Goal: Transaction & Acquisition: Purchase product/service

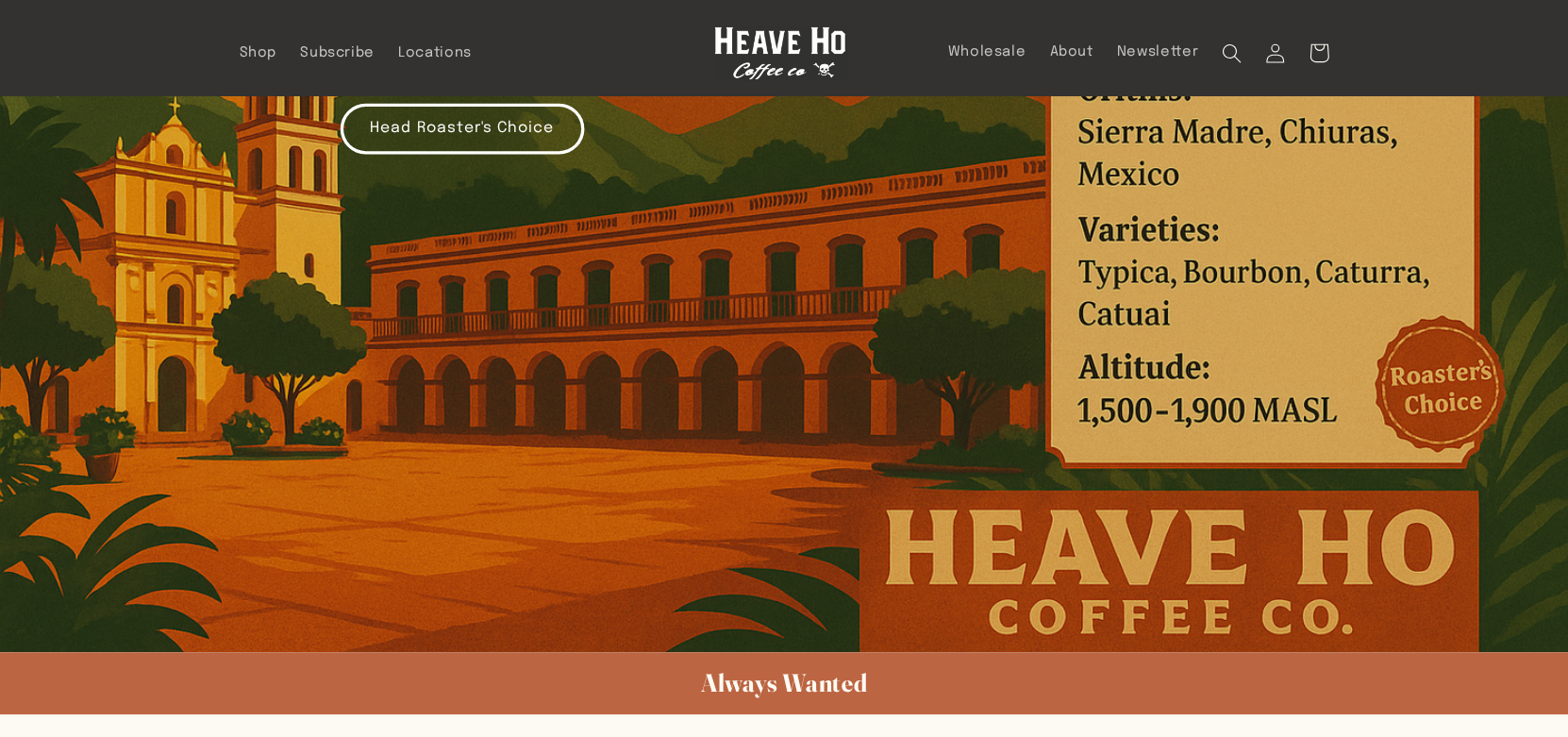
scroll to position [472, 0]
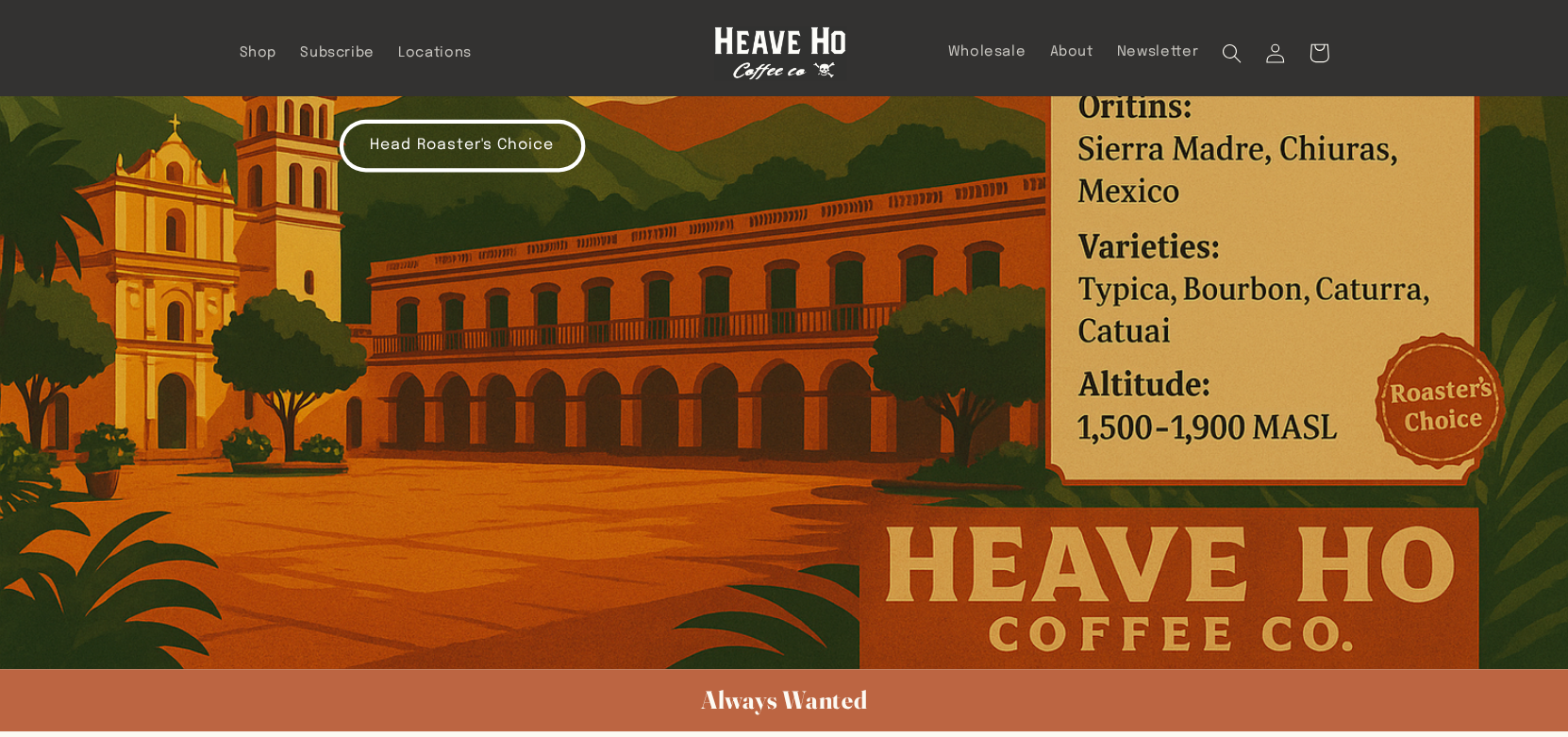
click at [519, 126] on link "Head Roaster's Choice" at bounding box center [463, 145] width 243 height 50
click at [390, 141] on link "Head Roaster's Choice" at bounding box center [463, 145] width 243 height 50
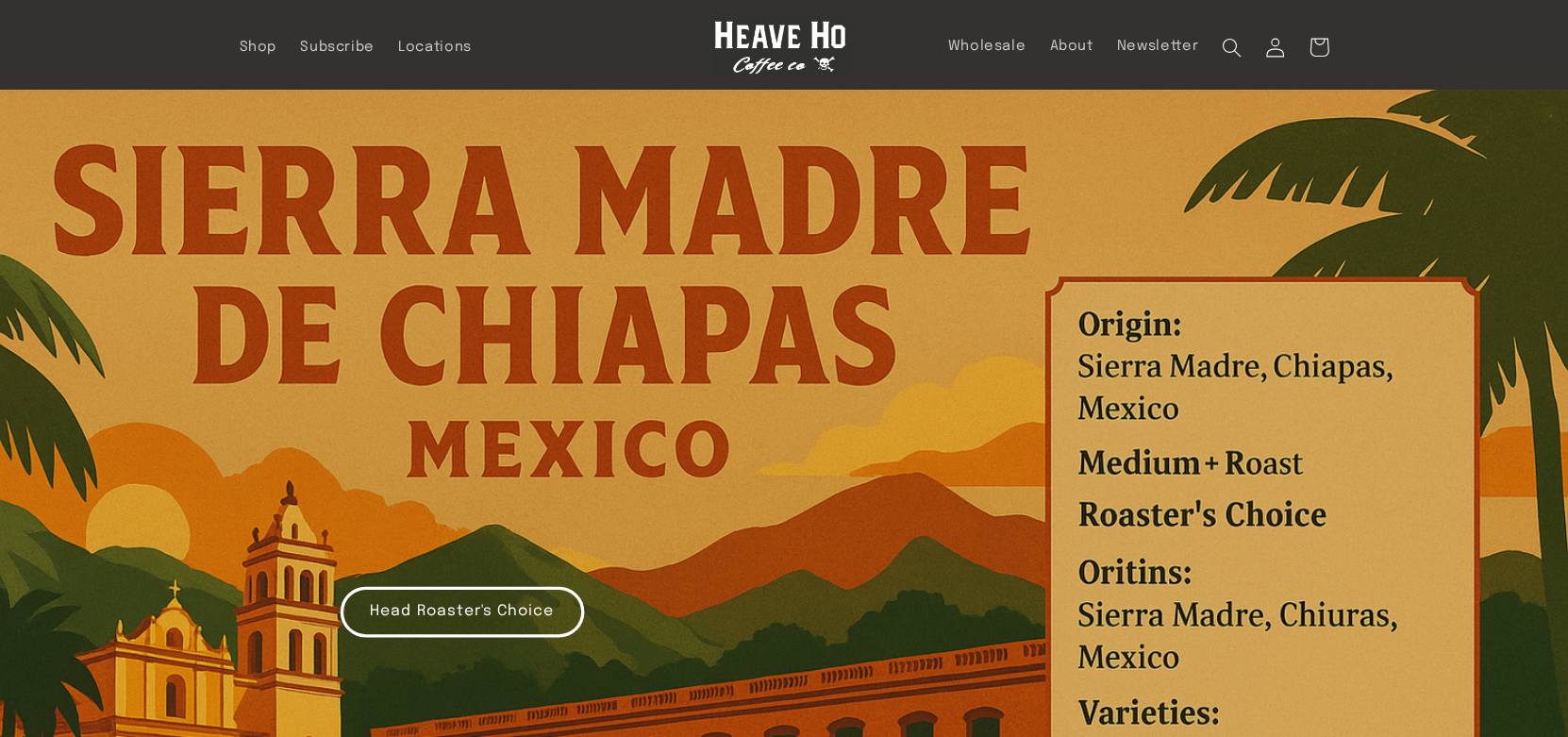
scroll to position [0, 0]
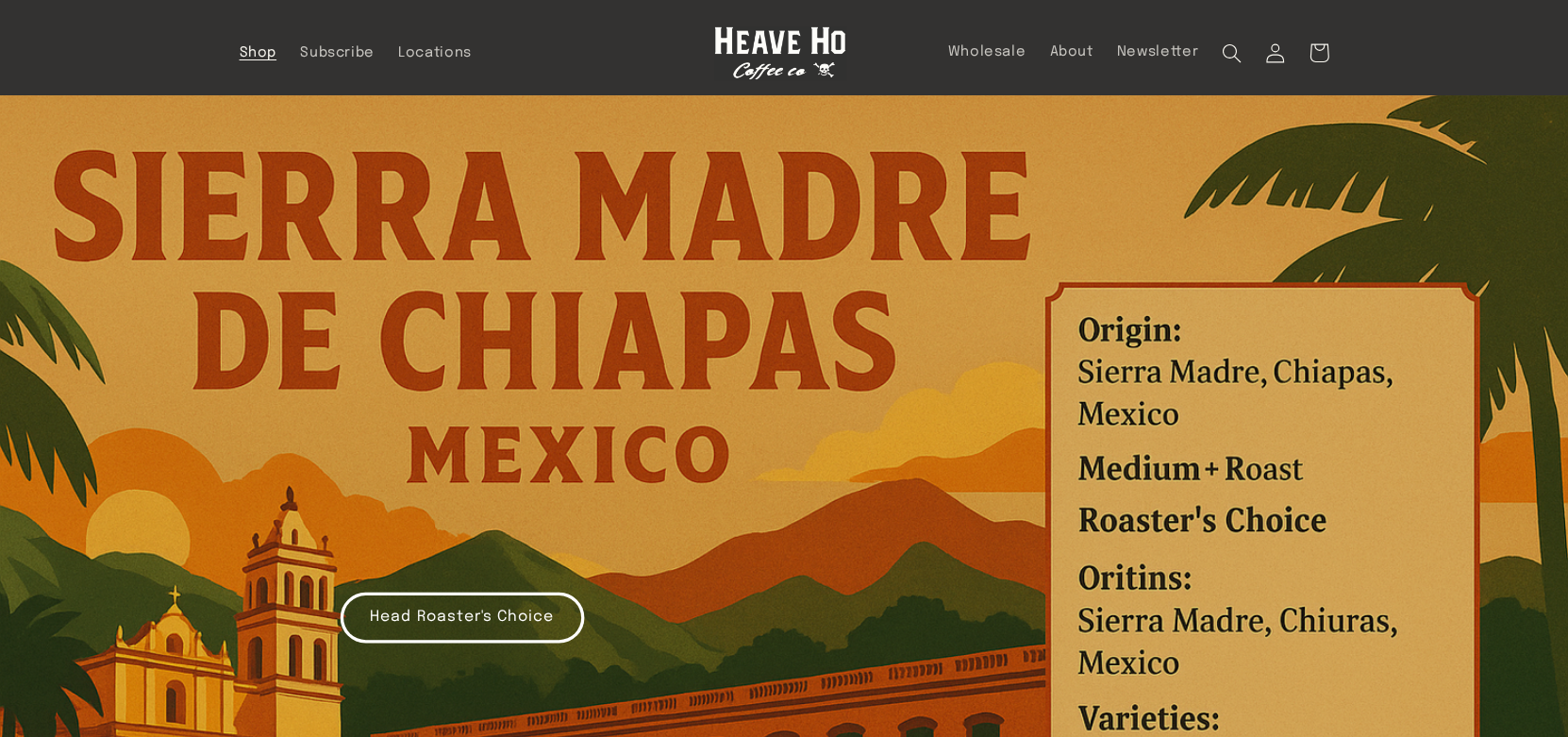
click at [259, 50] on span "Shop" at bounding box center [258, 53] width 38 height 18
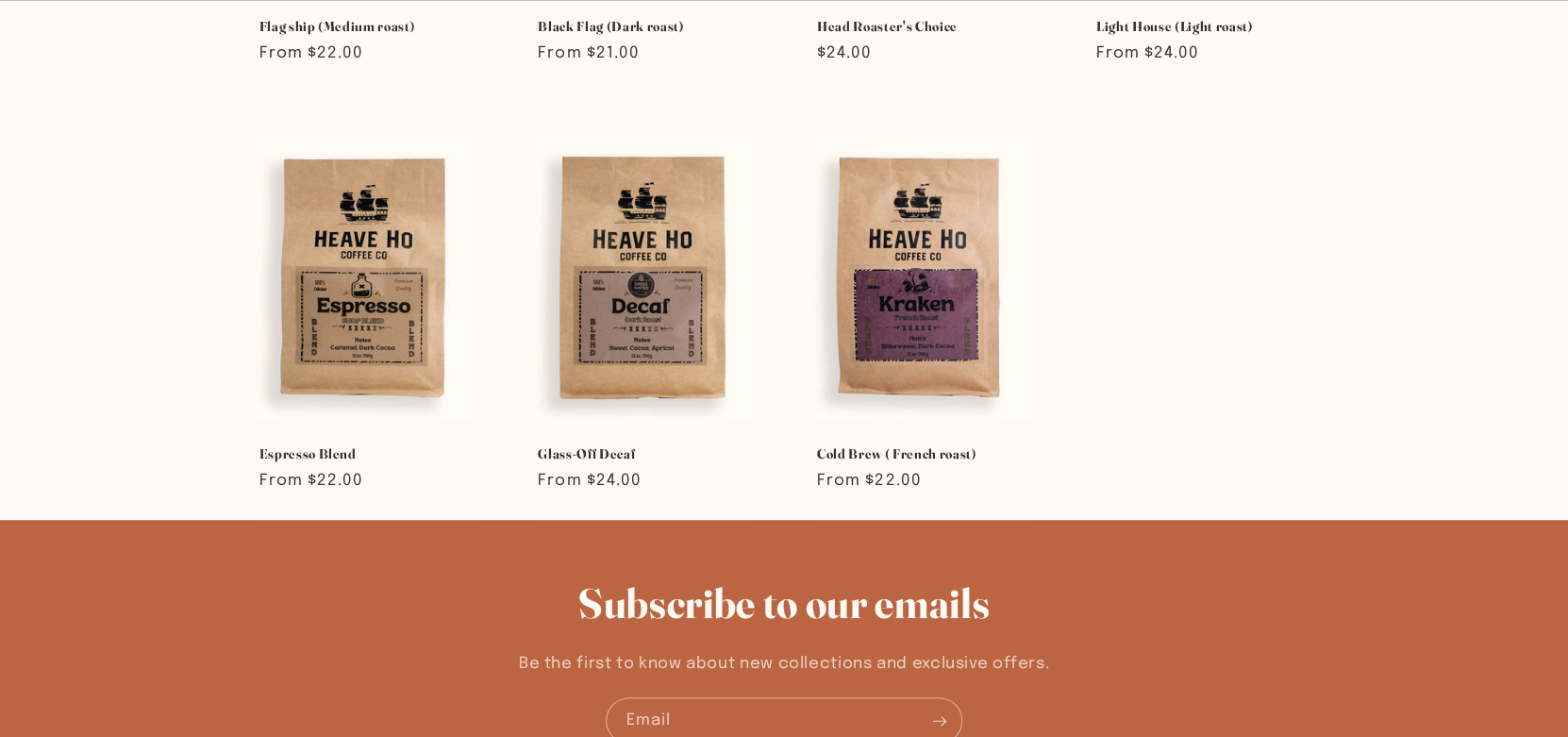
scroll to position [472, 0]
